Goal: Navigation & Orientation: Find specific page/section

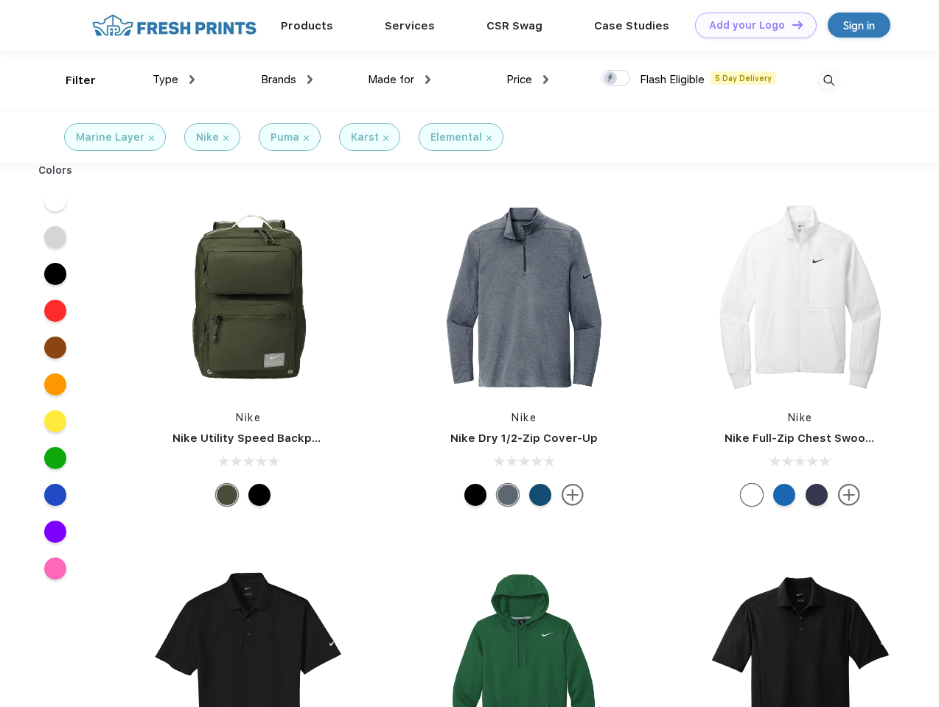
click at [750, 25] on link "Add your Logo Design Tool" at bounding box center [756, 26] width 122 height 26
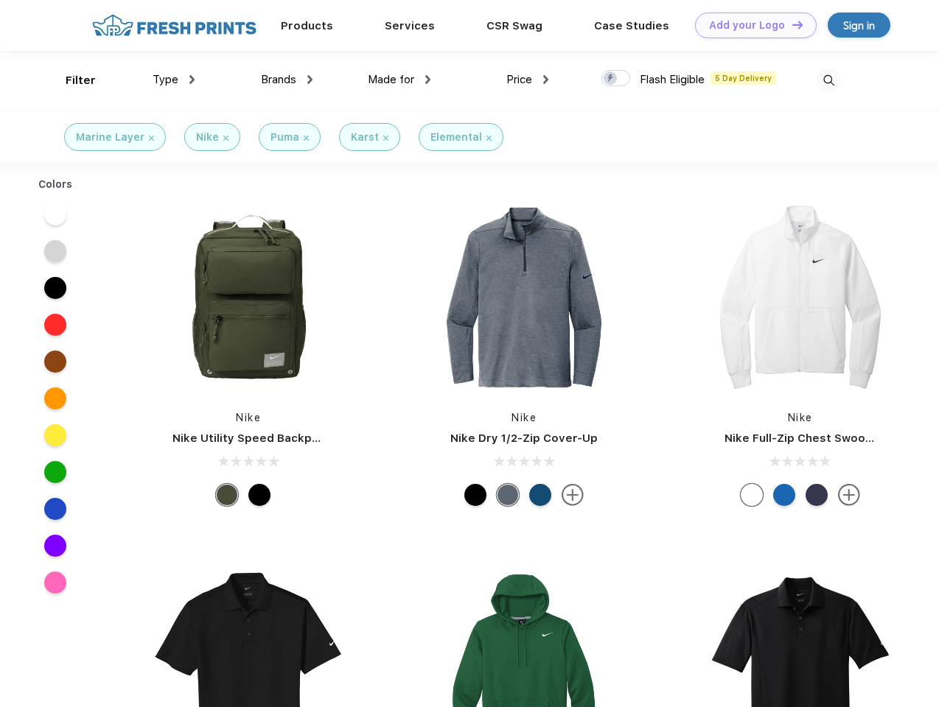
click at [0, 0] on div "Design Tool" at bounding box center [0, 0] width 0 height 0
click at [791, 24] on link "Add your Logo Design Tool" at bounding box center [756, 26] width 122 height 26
click at [71, 80] on div "Filter" at bounding box center [81, 80] width 30 height 17
click at [174, 80] on span "Type" at bounding box center [166, 79] width 26 height 13
click at [287, 80] on span "Brands" at bounding box center [278, 79] width 35 height 13
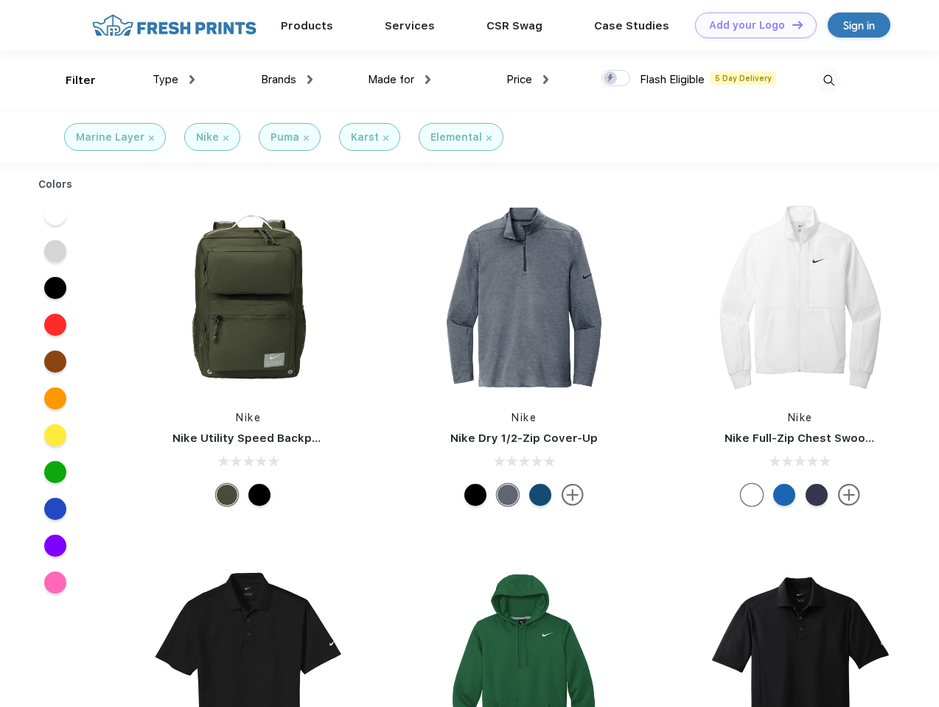
click at [399, 80] on span "Made for" at bounding box center [391, 79] width 46 height 13
click at [528, 80] on span "Price" at bounding box center [519, 79] width 26 height 13
click at [616, 79] on div at bounding box center [615, 78] width 29 height 16
click at [611, 79] on input "checkbox" at bounding box center [606, 74] width 10 height 10
click at [828, 80] on img at bounding box center [828, 81] width 24 height 24
